Goal: Transaction & Acquisition: Purchase product/service

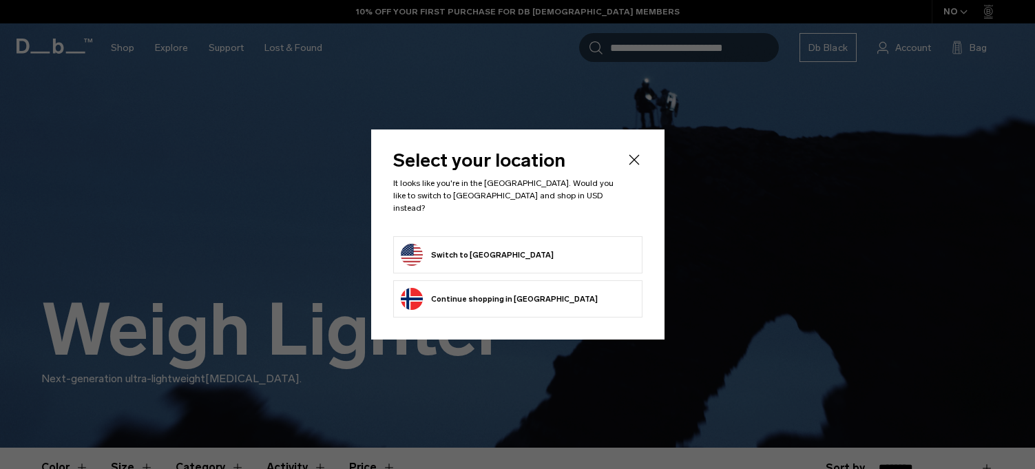
click at [481, 253] on button "Switch to United States" at bounding box center [477, 255] width 153 height 22
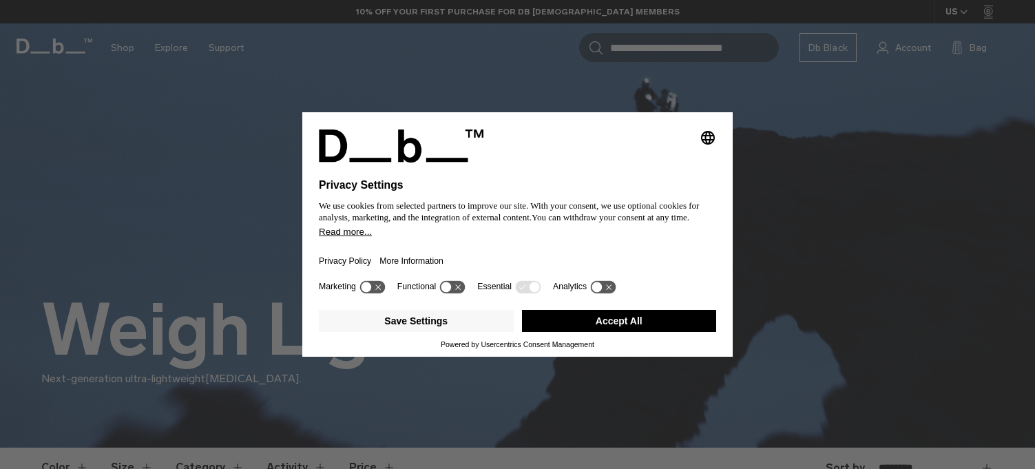
click at [568, 326] on button "Accept All" at bounding box center [619, 321] width 195 height 22
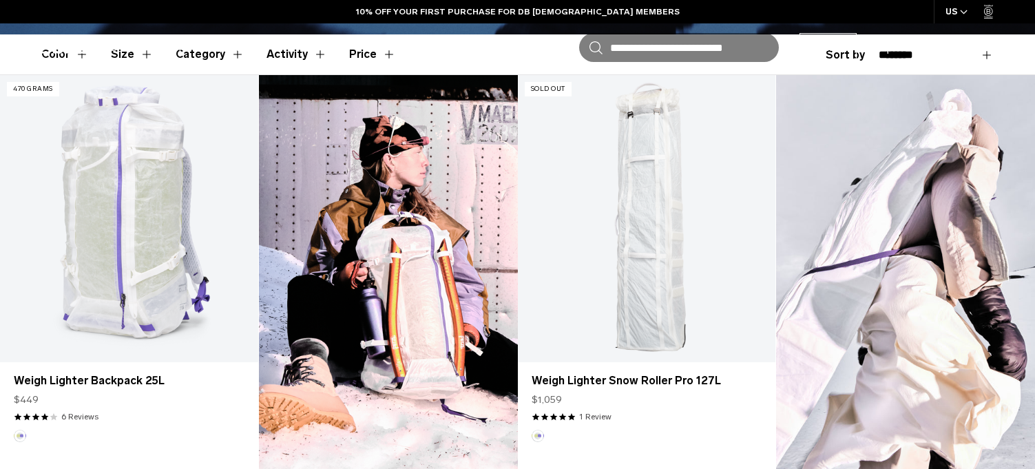
scroll to position [459, 0]
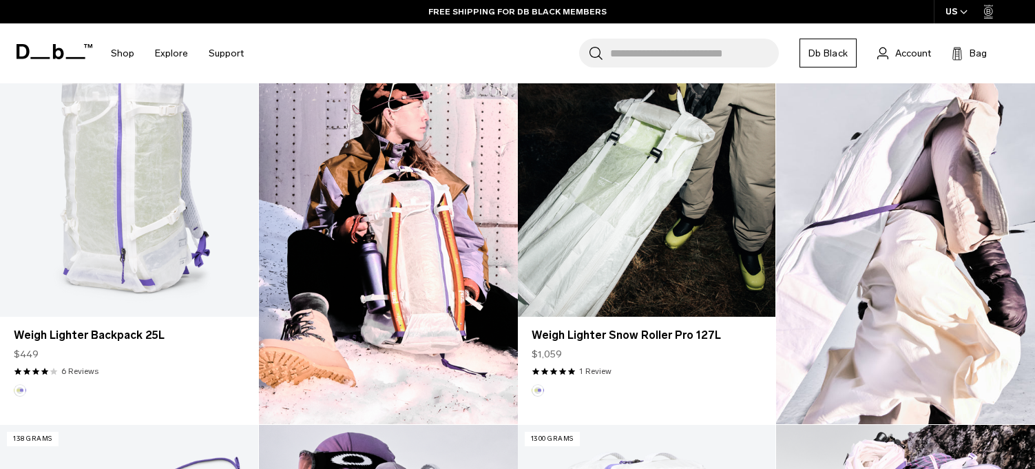
click at [623, 257] on link "Weigh Lighter Snow Roller Pro 127L" at bounding box center [647, 173] width 258 height 287
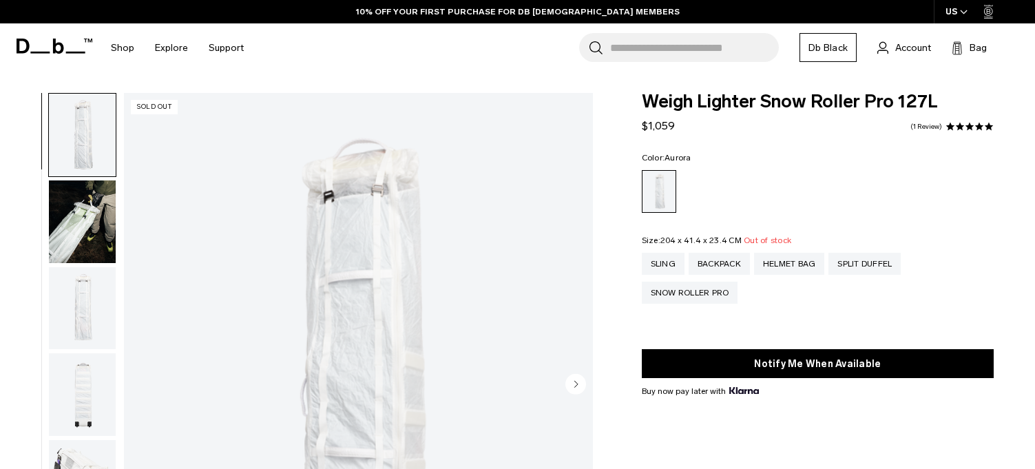
click at [76, 297] on img "button" at bounding box center [82, 308] width 67 height 83
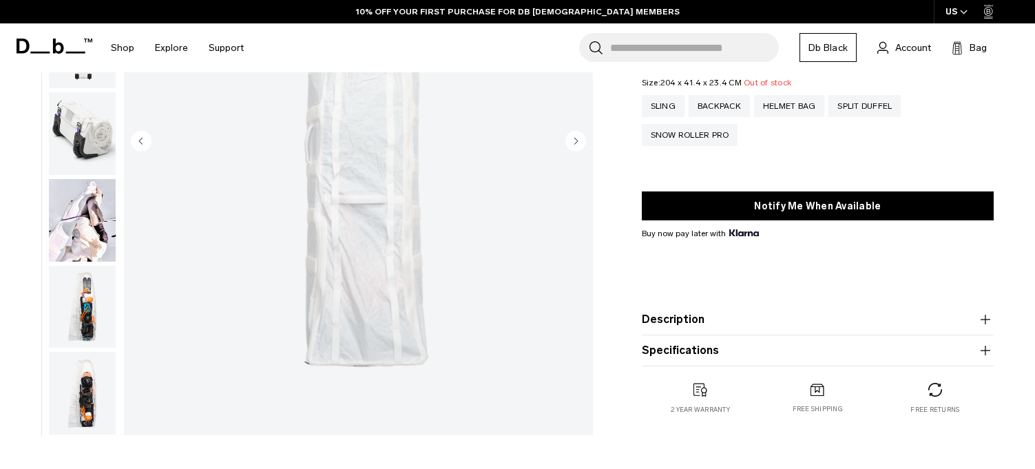
scroll to position [273, 0]
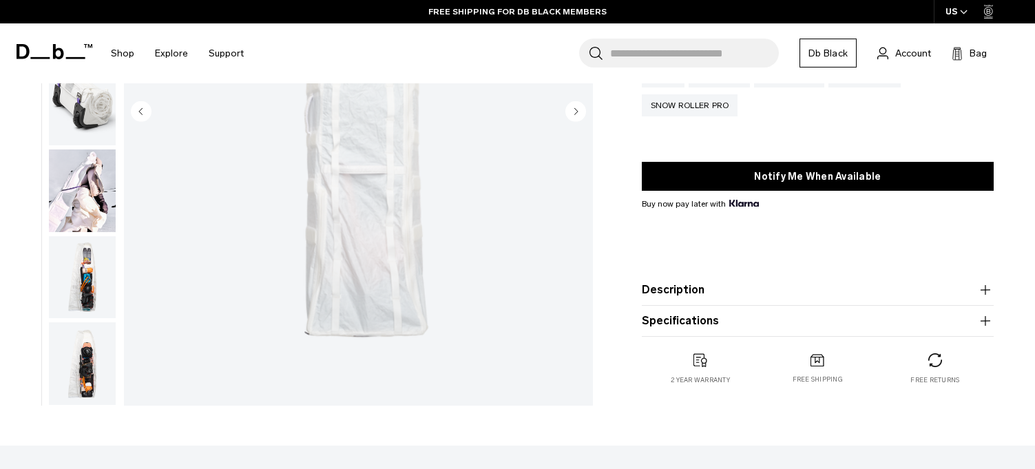
click at [85, 200] on img "button" at bounding box center [82, 190] width 67 height 83
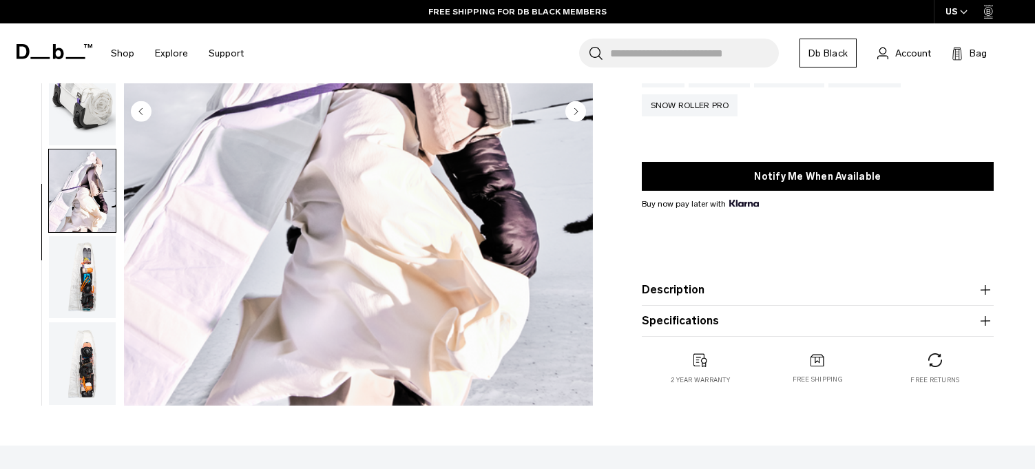
click at [87, 271] on img "button" at bounding box center [82, 277] width 67 height 83
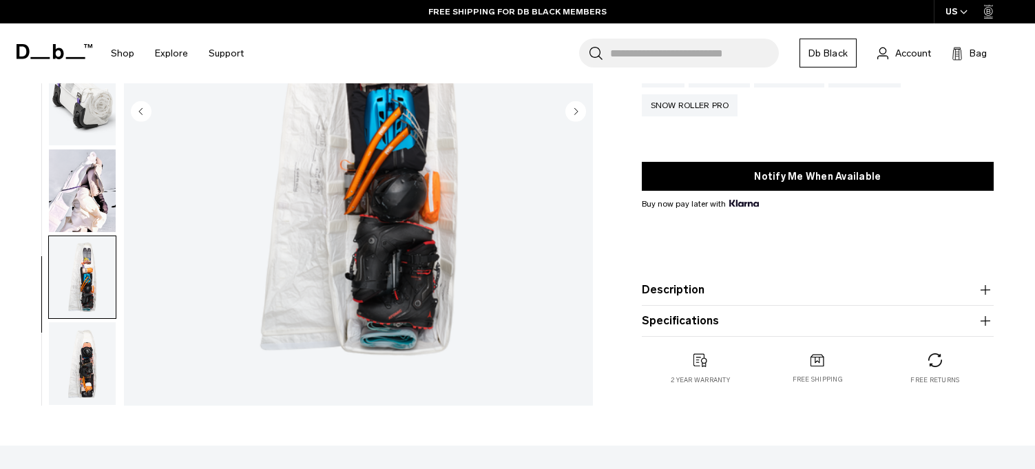
click at [91, 357] on img "button" at bounding box center [82, 363] width 67 height 83
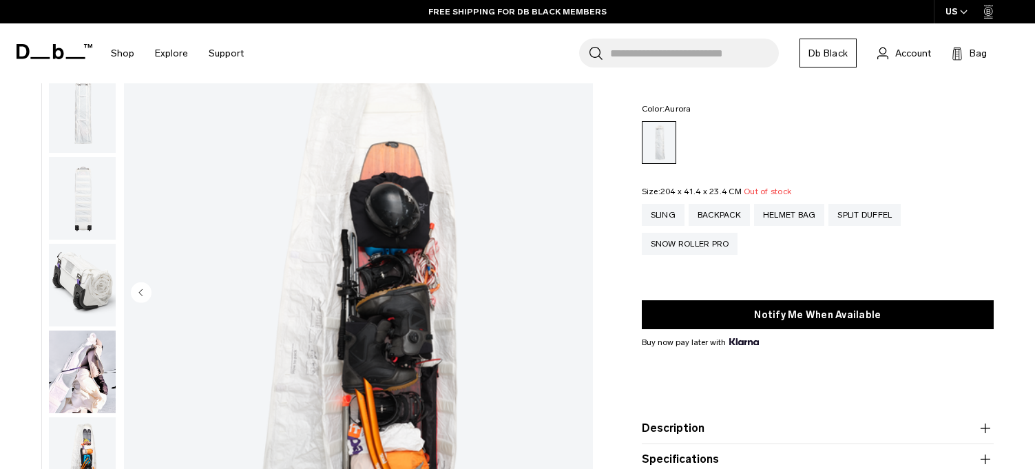
scroll to position [0, 0]
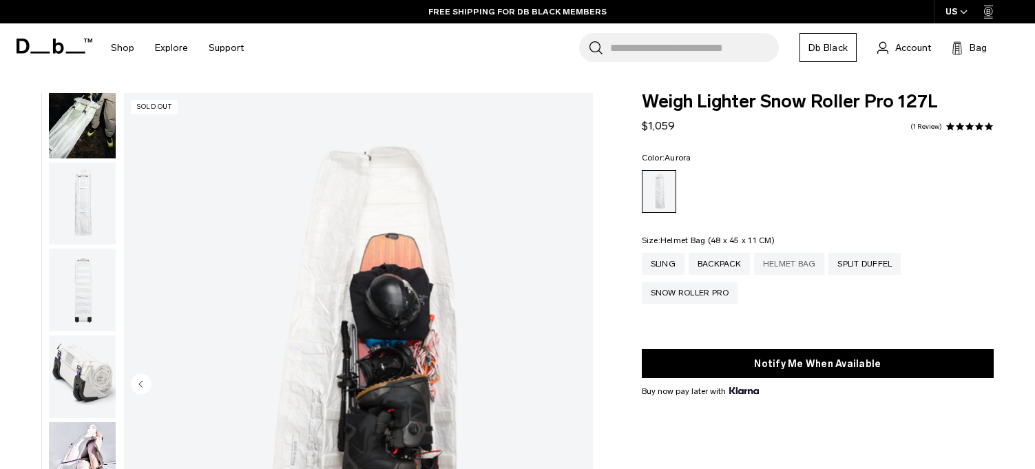
click at [790, 271] on div "Helmet Bag" at bounding box center [789, 264] width 71 height 22
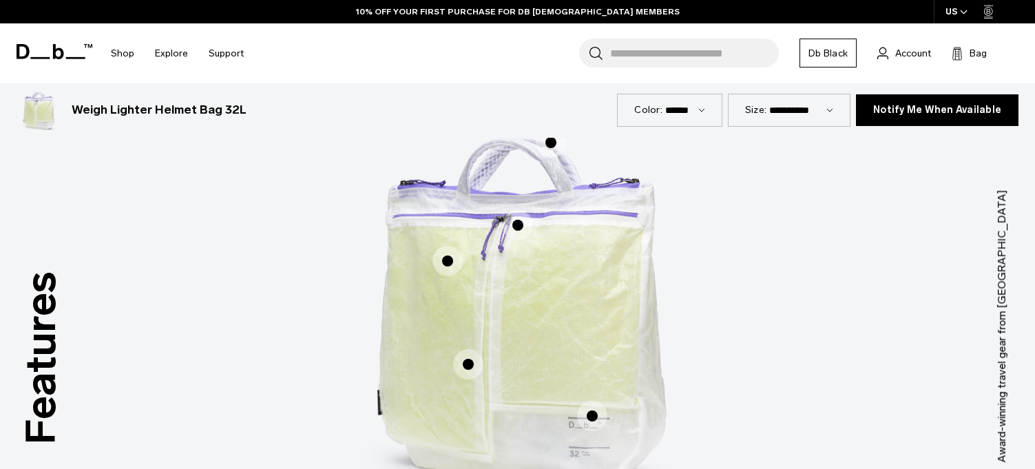
scroll to position [780, 0]
